Goal: Find specific page/section: Find specific page/section

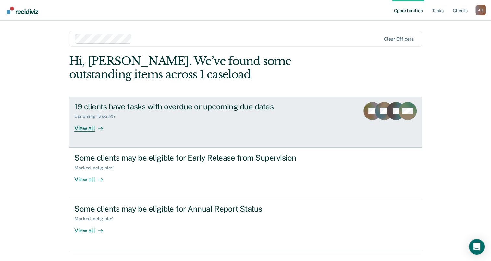
click at [90, 128] on div "View all" at bounding box center [92, 125] width 36 height 13
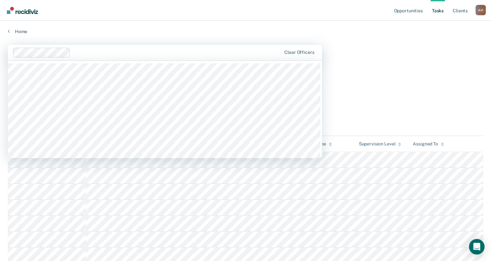
click at [81, 51] on div at bounding box center [177, 52] width 208 height 7
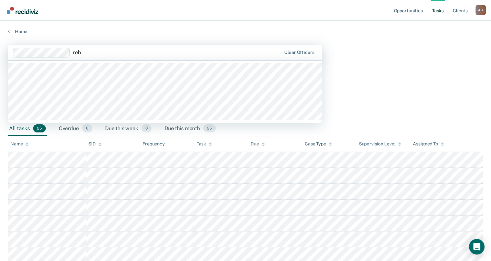
type input "rebe"
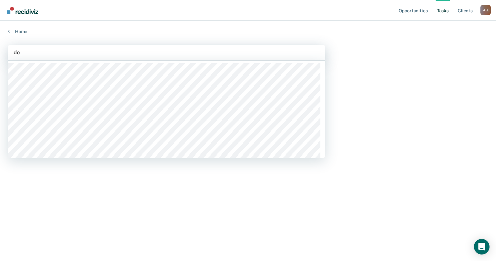
type input "doh"
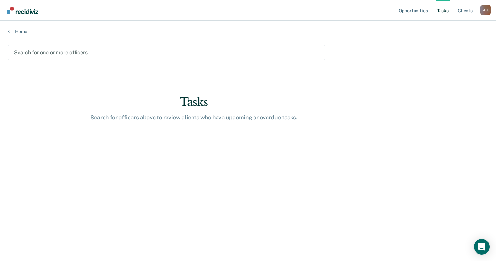
click at [53, 51] on div at bounding box center [166, 52] width 305 height 7
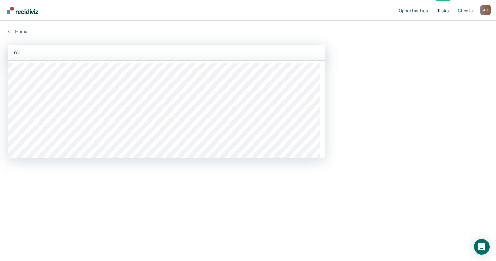
type input "rebe"
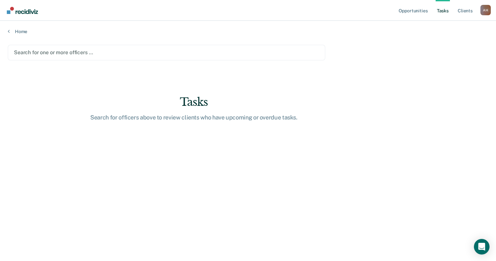
click at [60, 53] on div at bounding box center [166, 52] width 305 height 7
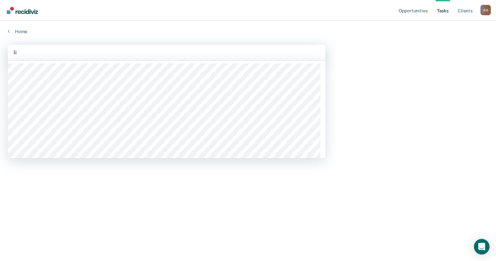
type input "lil"
click at [48, 53] on div at bounding box center [167, 52] width 306 height 7
type input "angel"
